Goal: Transaction & Acquisition: Subscribe to service/newsletter

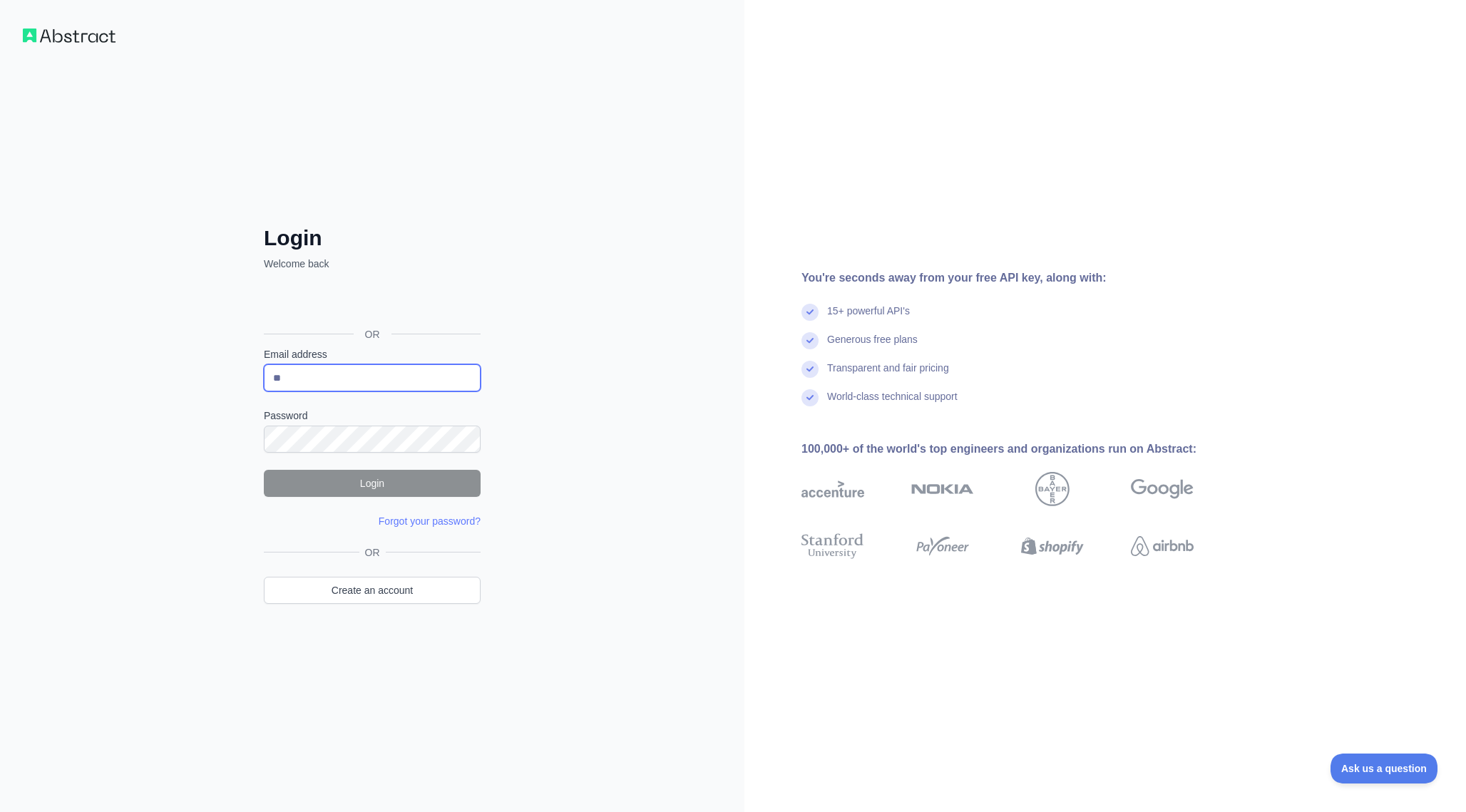
type input "*"
click at [244, 331] on div "Login Welcome back OR Email address Password Login Forgot your password? Please…" at bounding box center [373, 434] width 274 height 419
click at [348, 299] on div "Sign in with Google. Opens in new tab" at bounding box center [371, 302] width 214 height 32
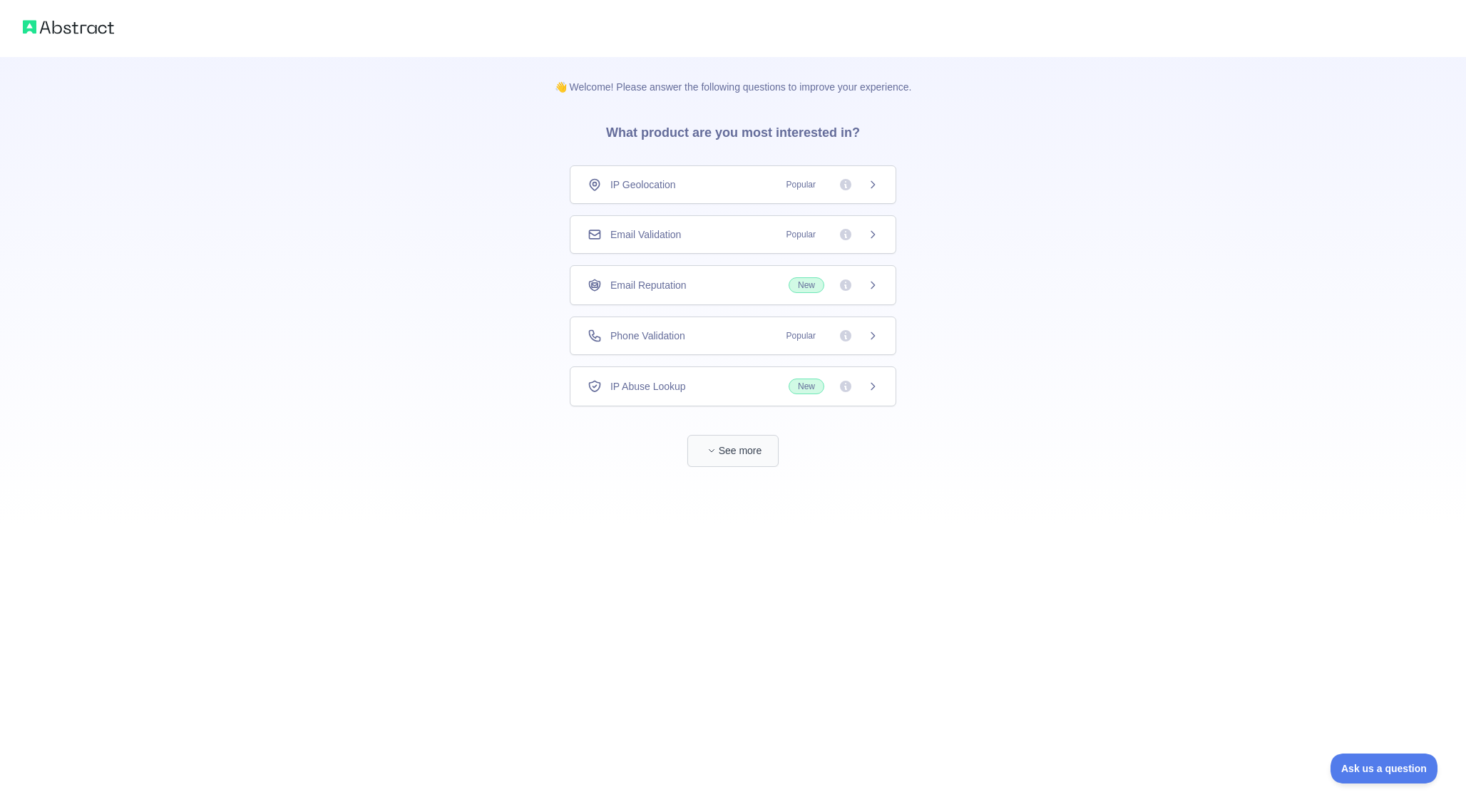
click at [710, 448] on icon "button" at bounding box center [711, 450] width 9 height 9
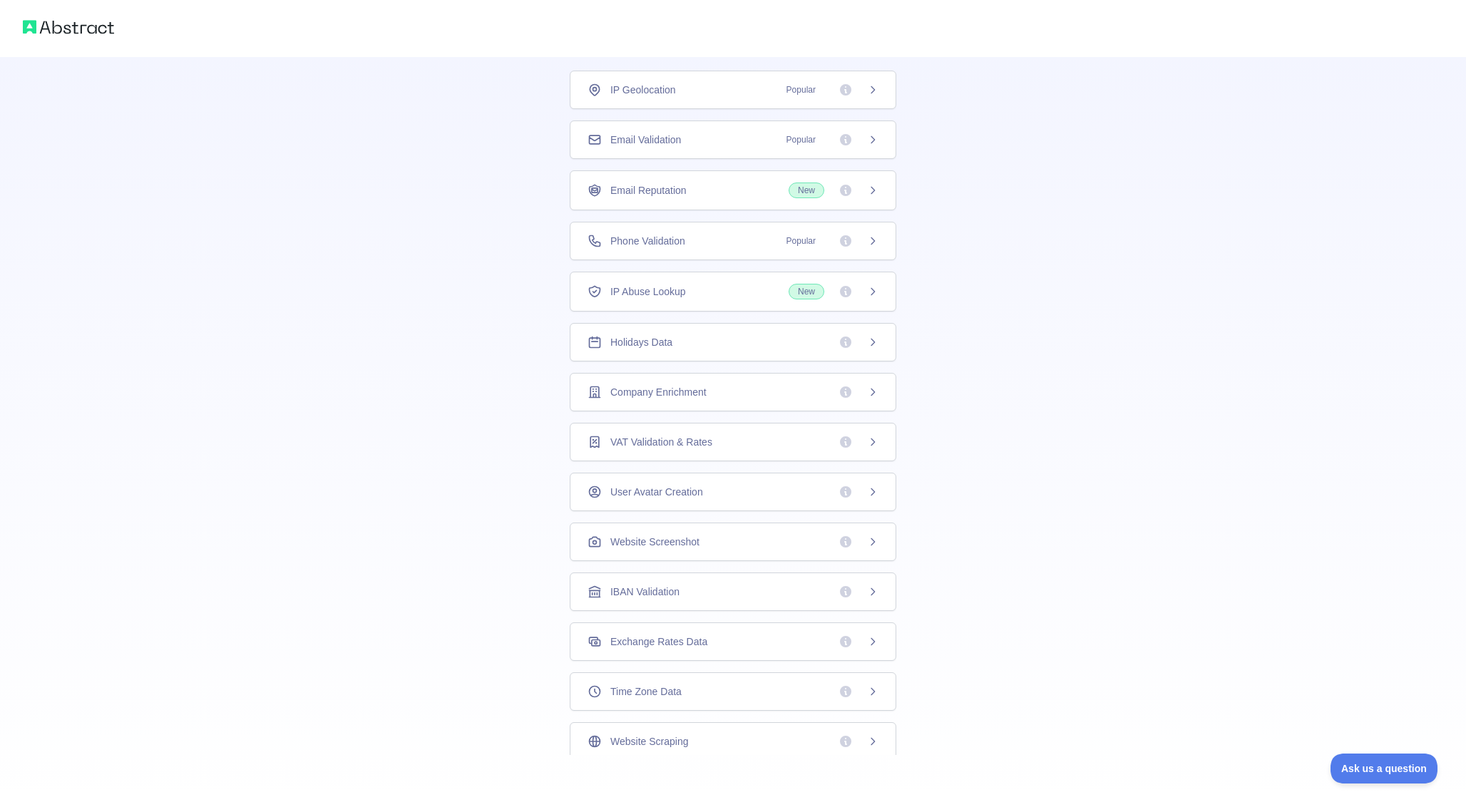
scroll to position [94, 0]
click at [640, 643] on span "Exchange Rates Data" at bounding box center [658, 642] width 97 height 14
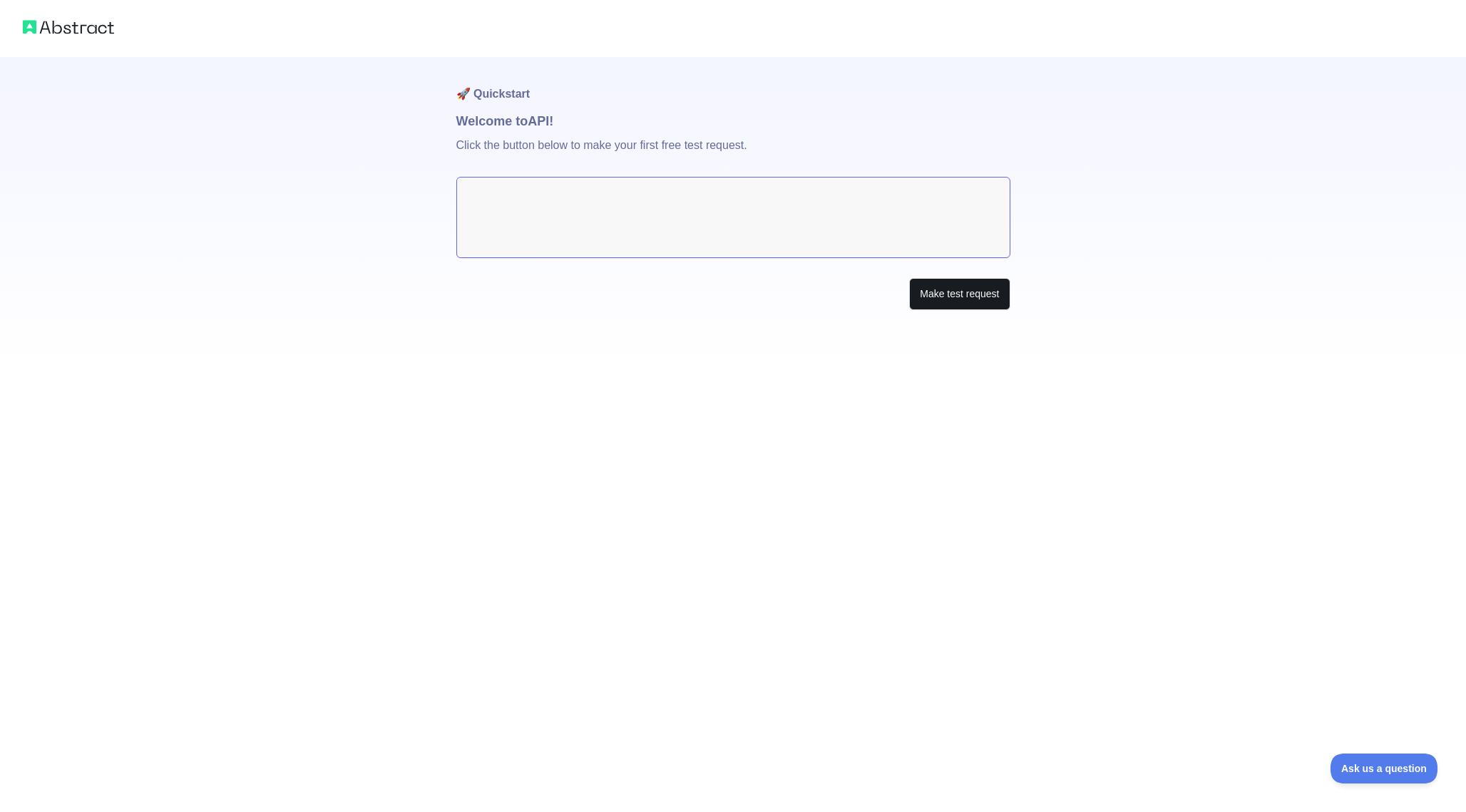
click at [936, 300] on button "Make test request" at bounding box center [960, 293] width 101 height 32
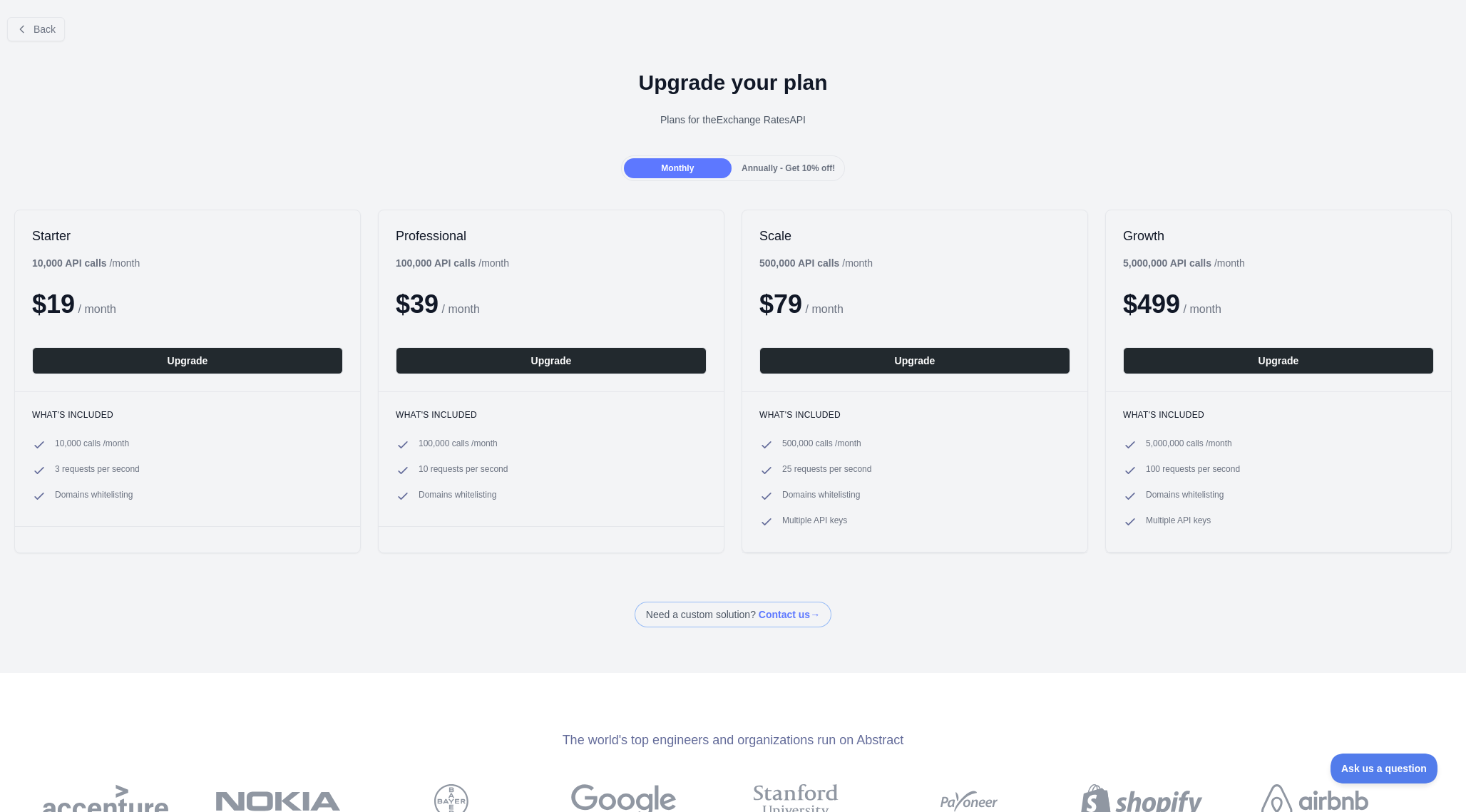
click at [801, 171] on span "Annually - Get 10% off!" at bounding box center [788, 168] width 94 height 10
